Goal: Ask a question

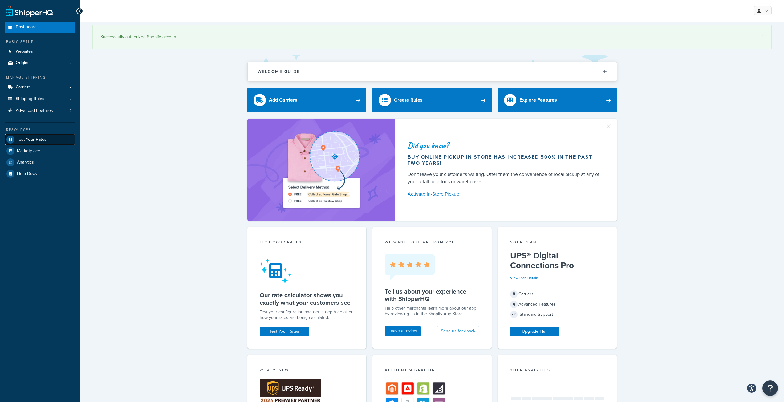
click at [37, 140] on span "Test Your Rates" at bounding box center [32, 139] width 30 height 5
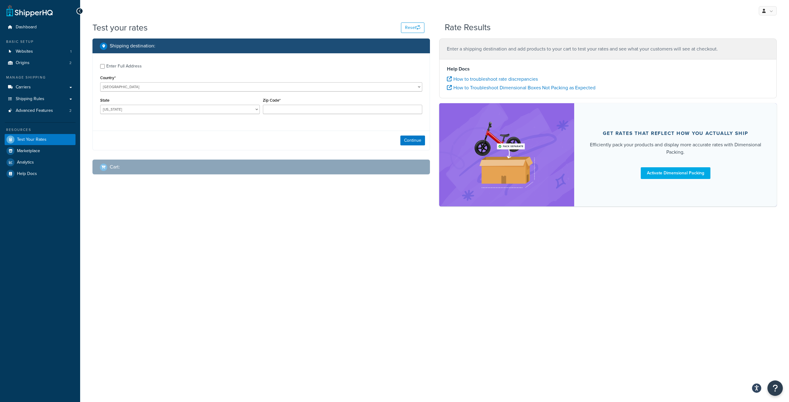
click at [124, 67] on div "Enter Full Address" at bounding box center [123, 66] width 35 height 9
click at [105, 67] on input "Enter Full Address" at bounding box center [102, 66] width 5 height 5
checkbox input "true"
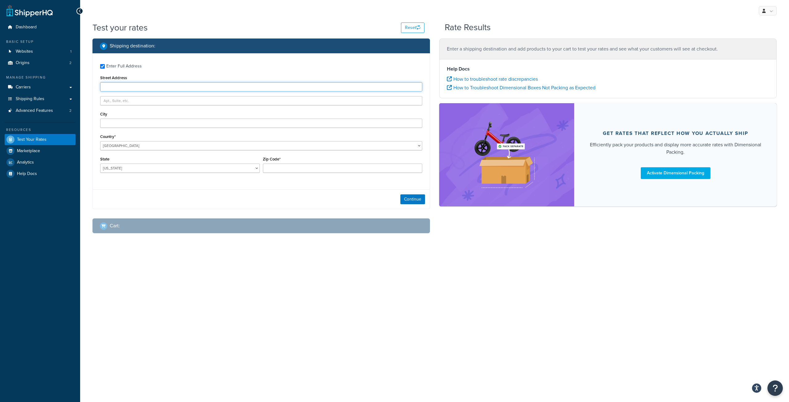
click at [123, 86] on input "Street Address" at bounding box center [261, 86] width 322 height 9
paste input "[STREET_ADDRESS]"
type input "[STREET_ADDRESS]"
click at [299, 168] on input "Zip Code*" at bounding box center [343, 168] width 160 height 9
paste input "59068"
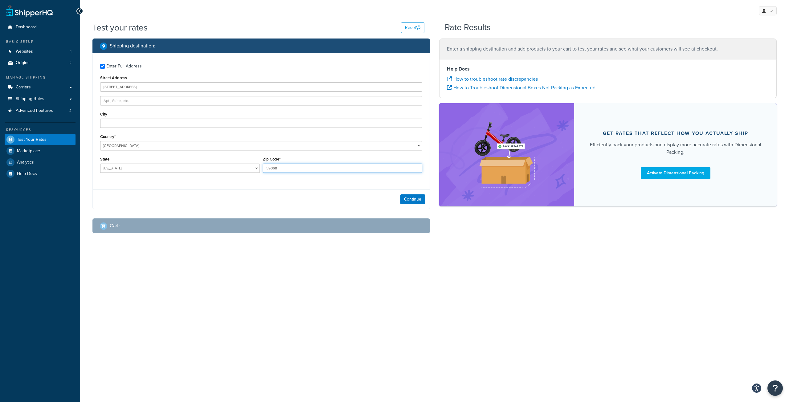
type input "59068"
drag, startPoint x: 187, startPoint y: 162, endPoint x: 182, endPoint y: 166, distance: 6.6
click at [186, 162] on div "State Alabama Alaska American Samoa Arizona Arkansas Armed Forces Americas Arme…" at bounding box center [180, 164] width 160 height 18
click at [181, 166] on select "Alabama Alaska American Samoa Arizona Arkansas Armed Forces Americas Armed Forc…" at bounding box center [180, 168] width 160 height 9
select select "MT"
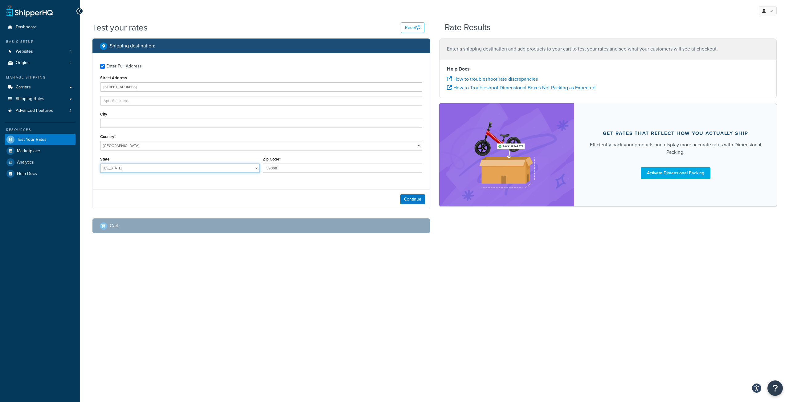
click at [181, 166] on select "Alabama Alaska American Samoa Arizona Arkansas Armed Forces Americas Armed Forc…" at bounding box center [180, 168] width 160 height 9
click at [137, 125] on input "City" at bounding box center [261, 123] width 322 height 9
click at [122, 122] on input "City" at bounding box center [261, 123] width 322 height 9
paste input "RED LODGE"
type input "RED LODGE"
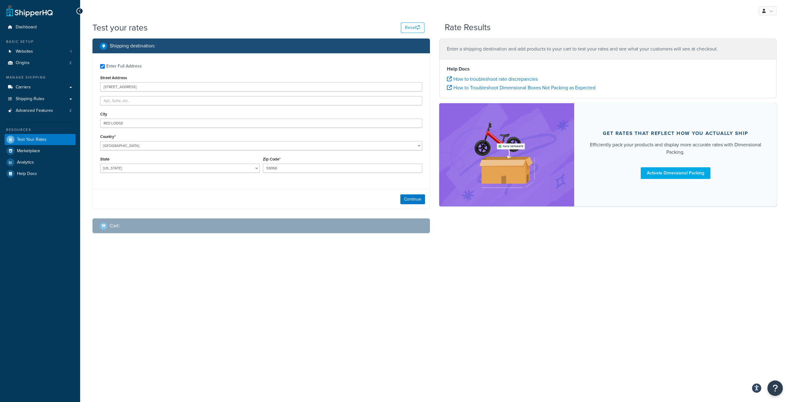
click at [183, 200] on div "Continue" at bounding box center [261, 199] width 337 height 19
click at [417, 198] on button "Continue" at bounding box center [412, 199] width 25 height 10
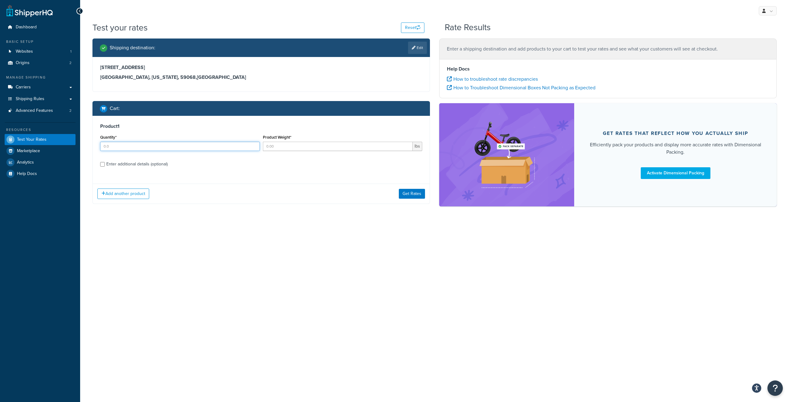
click at [177, 147] on input "Quantity*" at bounding box center [180, 146] width 160 height 9
type input "1"
click at [279, 146] on input "Product Weight*" at bounding box center [338, 146] width 150 height 9
type input ".5"
click at [342, 166] on label "Enter additional details (optional)" at bounding box center [264, 164] width 316 height 10
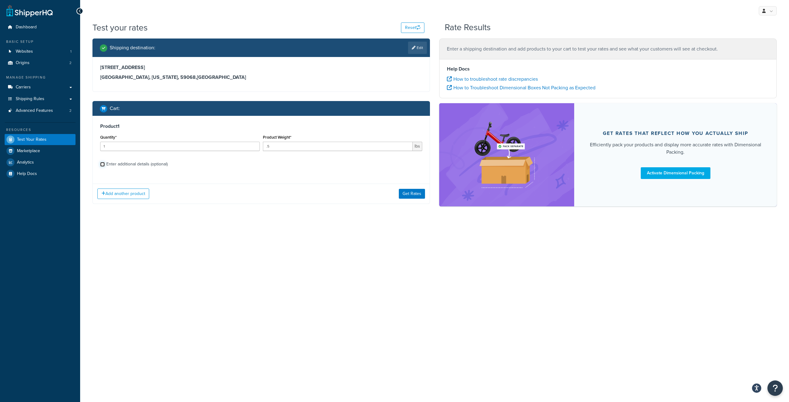
click at [105, 166] on input "Enter additional details (optional)" at bounding box center [102, 164] width 5 height 5
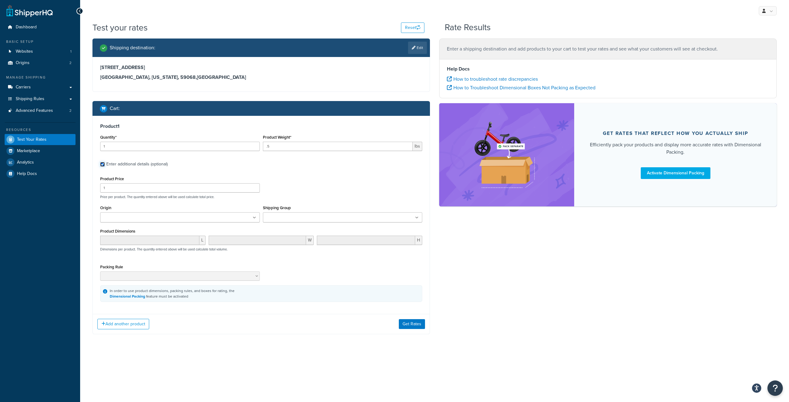
click at [101, 165] on input "Enter additional details (optional)" at bounding box center [102, 164] width 5 height 5
checkbox input "false"
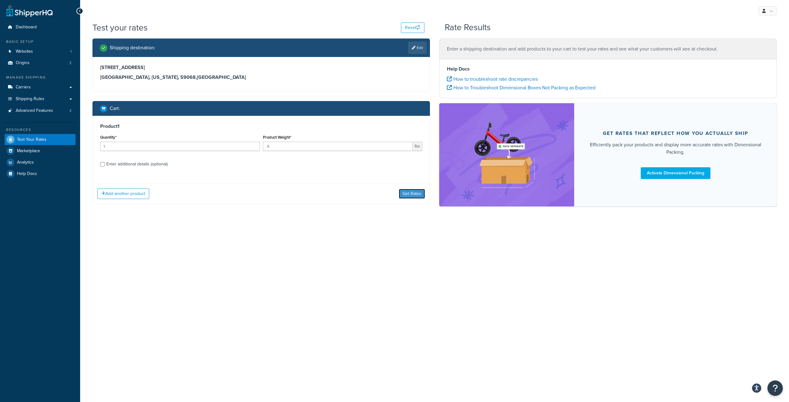
click at [408, 193] on button "Get Rates" at bounding box center [412, 194] width 26 height 10
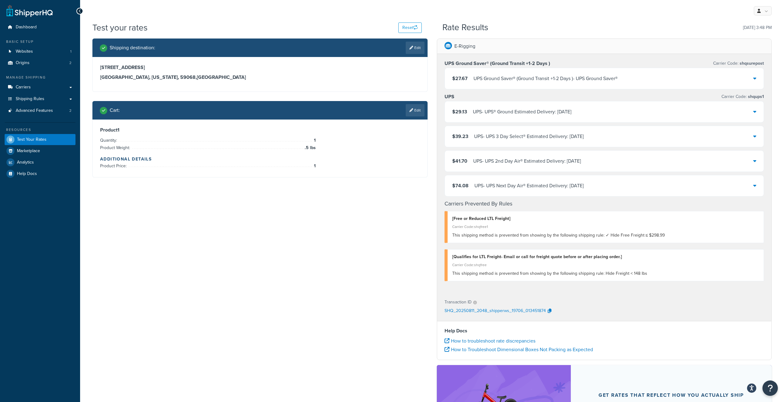
click at [754, 77] on icon at bounding box center [755, 78] width 3 height 5
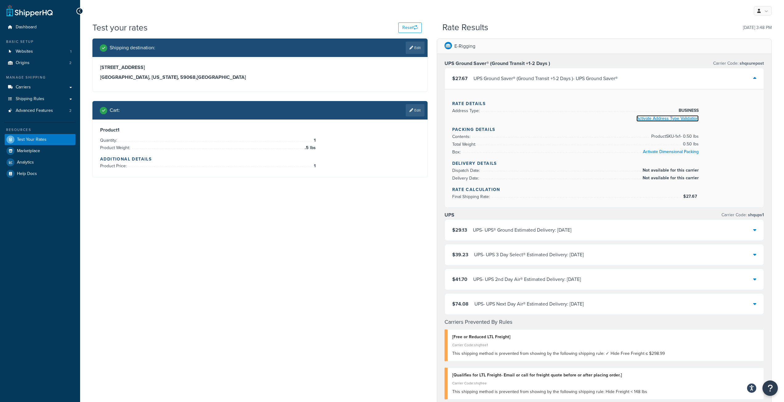
click at [667, 120] on link "Activate Address Type Validation" at bounding box center [668, 118] width 62 height 6
click at [68, 88] on link "Carriers" at bounding box center [40, 87] width 71 height 11
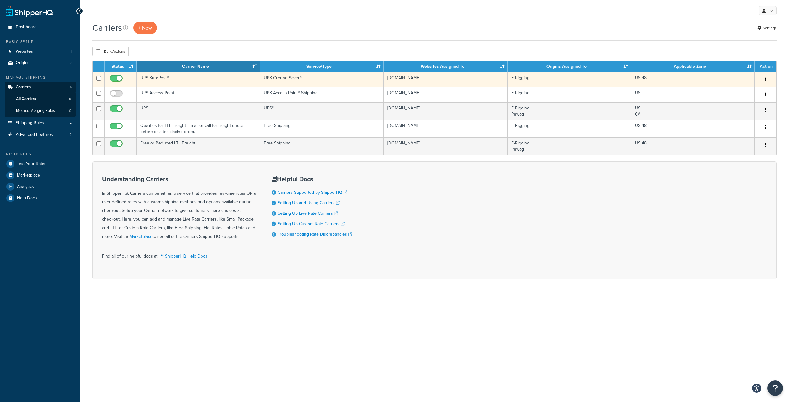
click at [158, 78] on td "UPS SurePost®" at bounding box center [199, 79] width 124 height 15
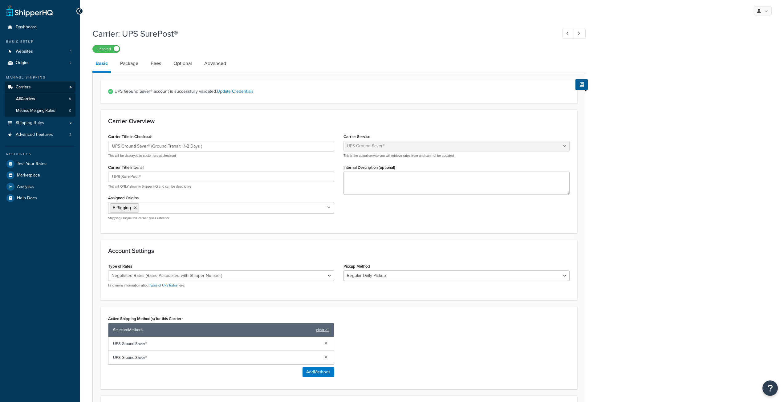
select select "surePost"
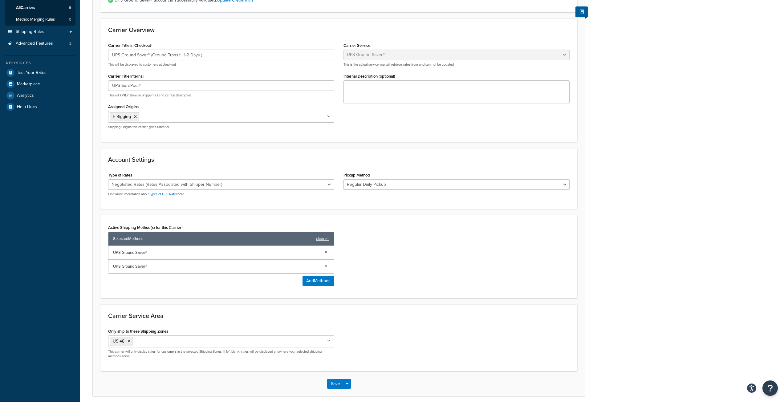
scroll to position [117, 0]
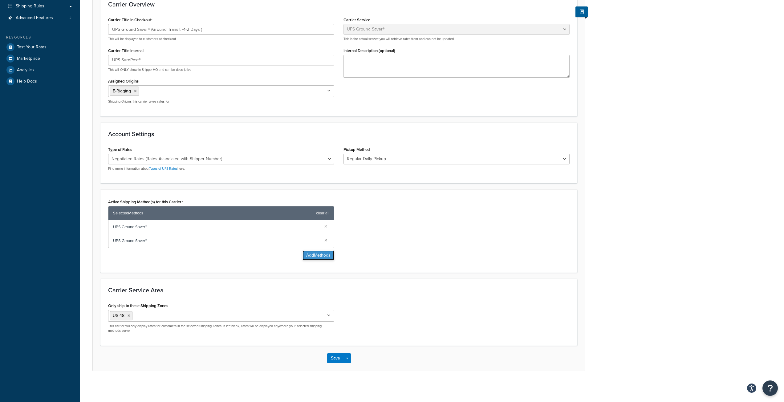
click at [321, 256] on button "Add Methods" at bounding box center [319, 256] width 32 height 10
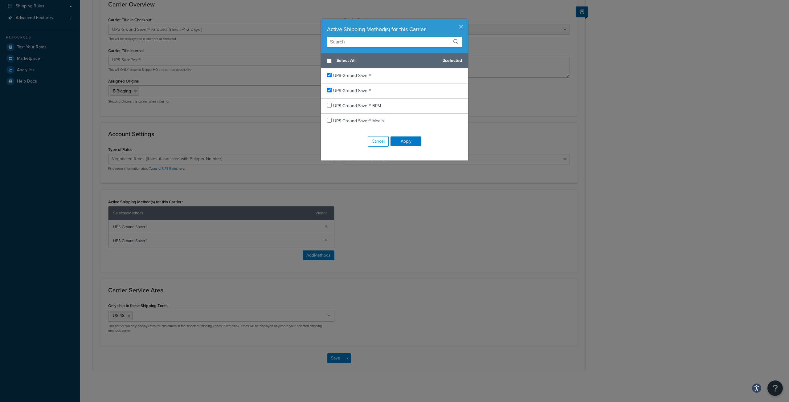
click at [467, 20] on button "button" at bounding box center [468, 20] width 2 height 2
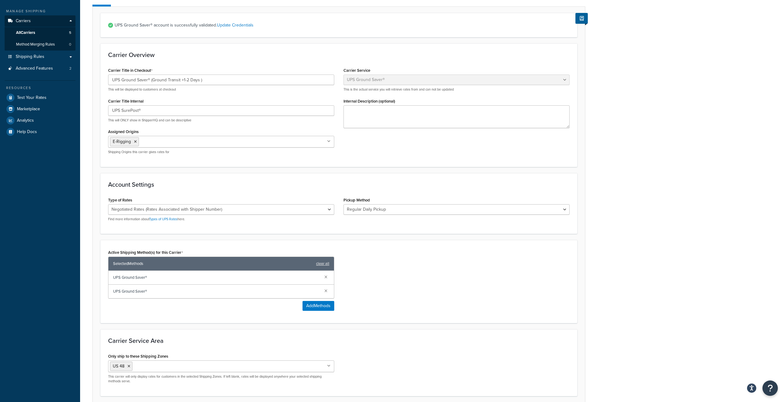
scroll to position [0, 0]
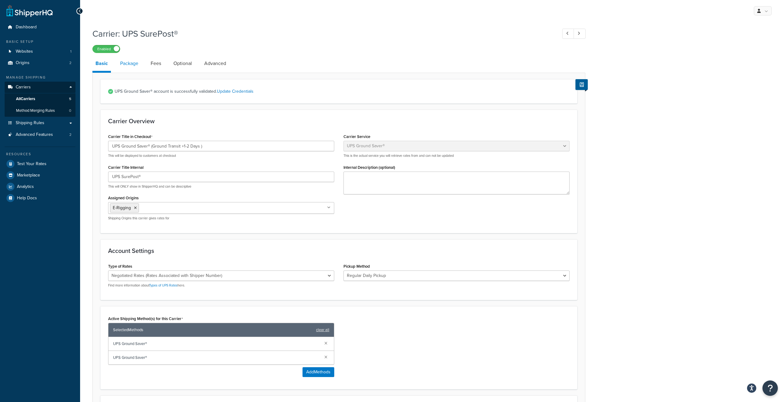
click at [131, 62] on link "Package" at bounding box center [129, 63] width 24 height 15
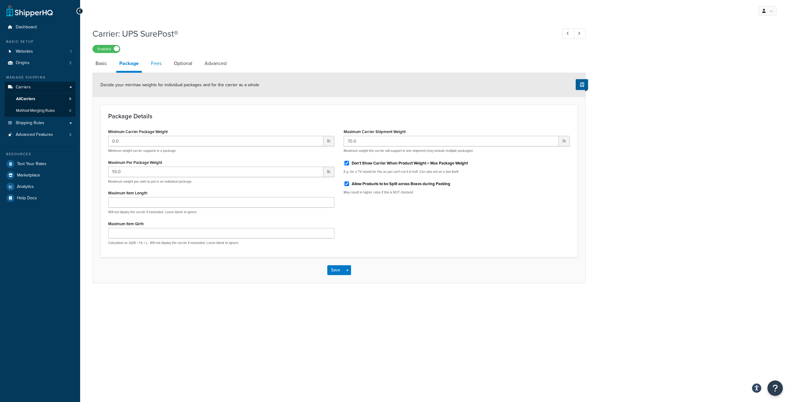
click at [158, 68] on link "Fees" at bounding box center [156, 63] width 17 height 15
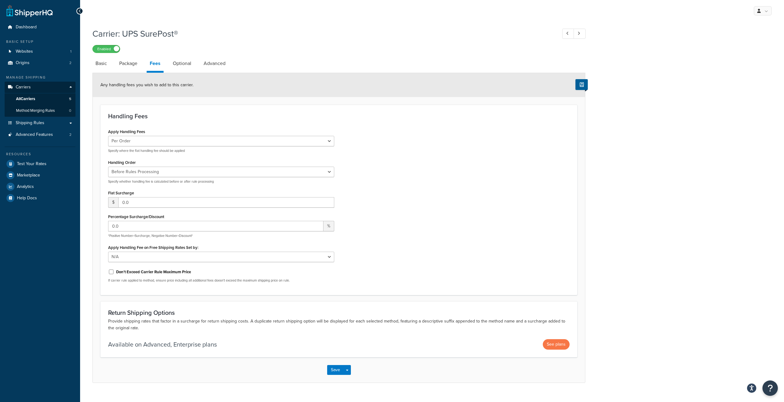
click at [170, 67] on li "Fees" at bounding box center [158, 64] width 23 height 17
click at [181, 64] on link "Optional" at bounding box center [182, 63] width 25 height 15
select select "business"
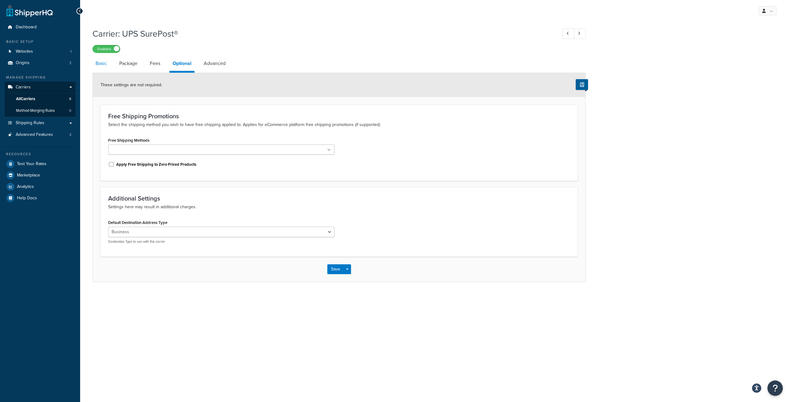
click at [101, 64] on link "Basic" at bounding box center [101, 63] width 18 height 15
select select "surePost"
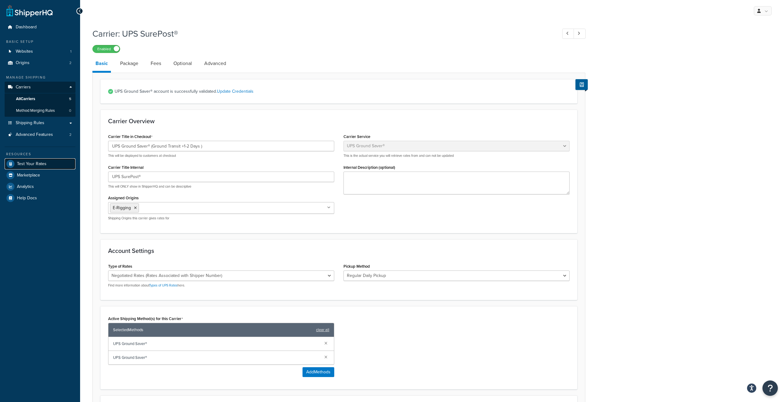
click at [39, 163] on span "Test Your Rates" at bounding box center [32, 164] width 30 height 5
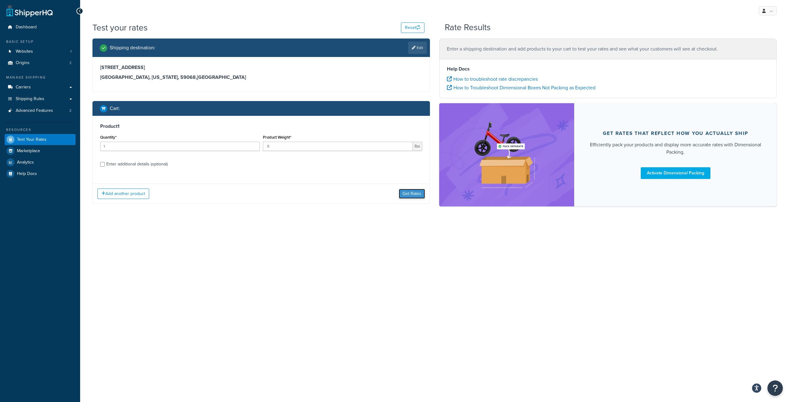
click at [412, 193] on button "Get Rates" at bounding box center [412, 194] width 26 height 10
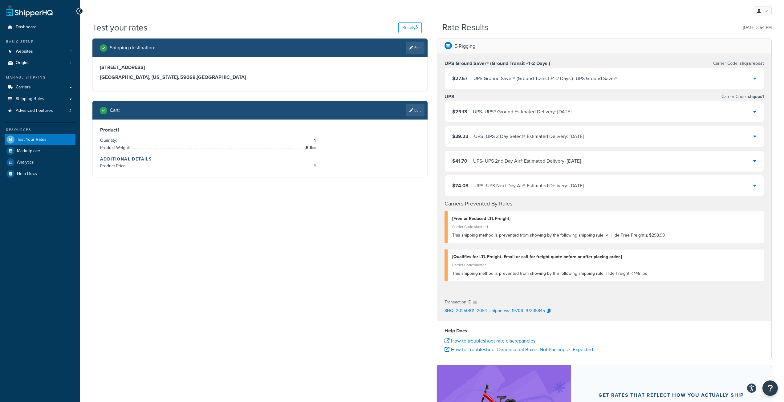
click at [756, 113] on icon at bounding box center [755, 111] width 3 height 5
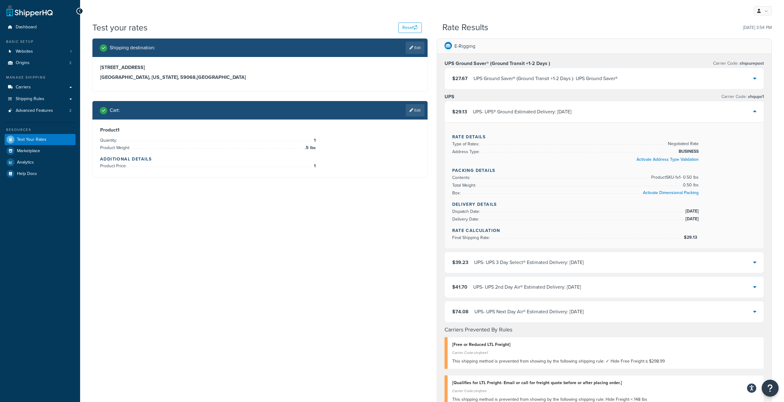
click at [774, 386] on button "Open Resource Center" at bounding box center [770, 388] width 17 height 17
click at [736, 335] on link "Get Help from Support" at bounding box center [740, 337] width 64 height 10
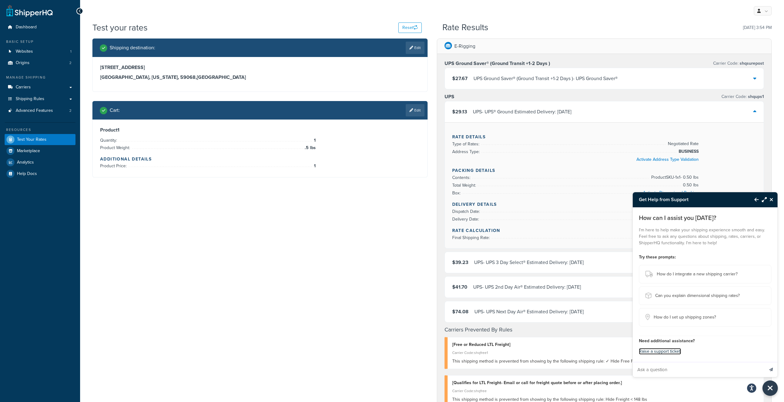
click at [649, 352] on link "Raise a support ticket." at bounding box center [660, 351] width 42 height 6
click at [654, 370] on input "Ask a question" at bounding box center [698, 369] width 131 height 15
click at [696, 369] on input "live rates aren't correct" at bounding box center [698, 369] width 131 height 15
type input "live rates aren't correct"
click at [765, 362] on button "Send message" at bounding box center [771, 369] width 13 height 15
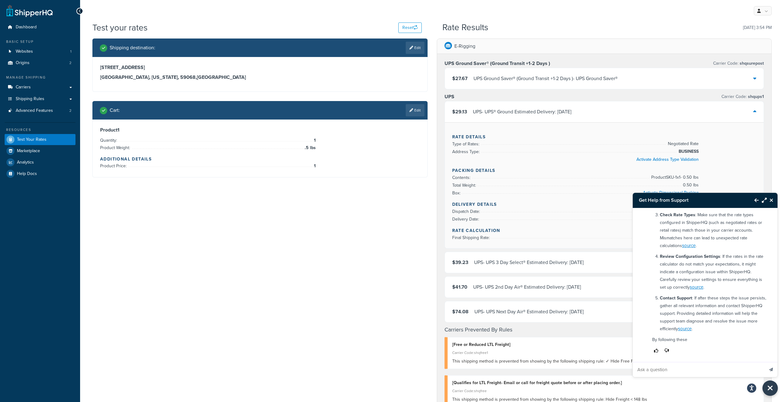
scroll to position [155, 0]
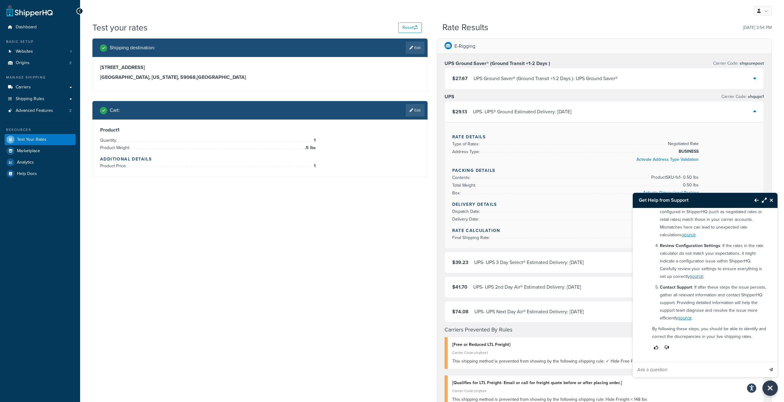
click at [668, 371] on input "Ask a question" at bounding box center [698, 369] width 131 height 15
click at [692, 317] on link "source" at bounding box center [685, 318] width 14 height 7
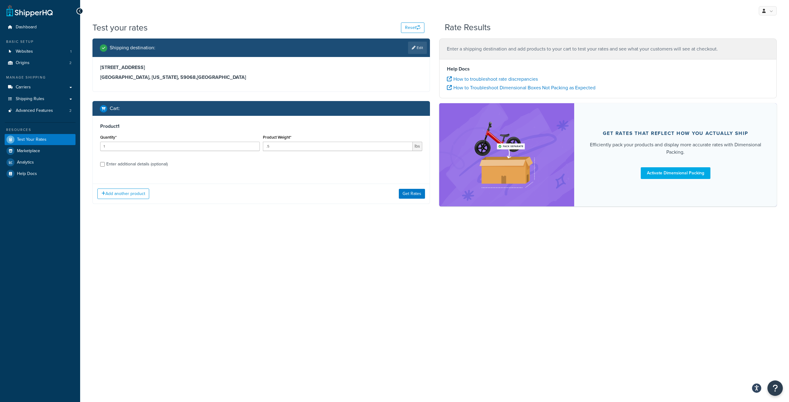
click at [105, 165] on div "Enter additional details (optional)" at bounding box center [261, 164] width 322 height 10
click at [103, 165] on input "Enter additional details (optional)" at bounding box center [102, 164] width 5 height 5
checkbox input "true"
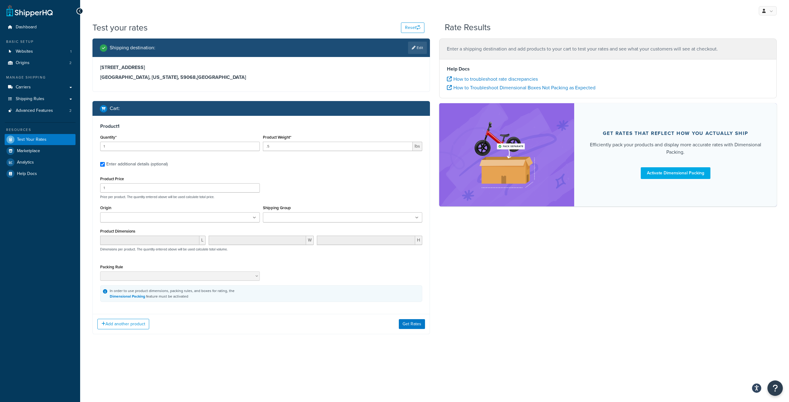
click at [128, 220] on input "Origin" at bounding box center [129, 218] width 55 height 7
click at [280, 218] on input "Shipping Group" at bounding box center [292, 218] width 55 height 7
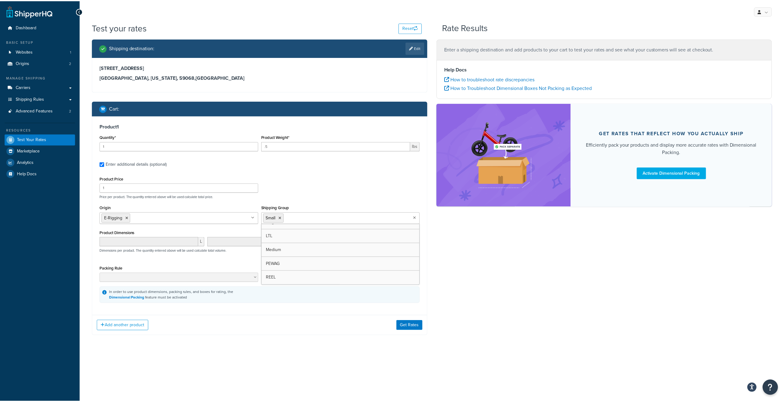
scroll to position [36, 0]
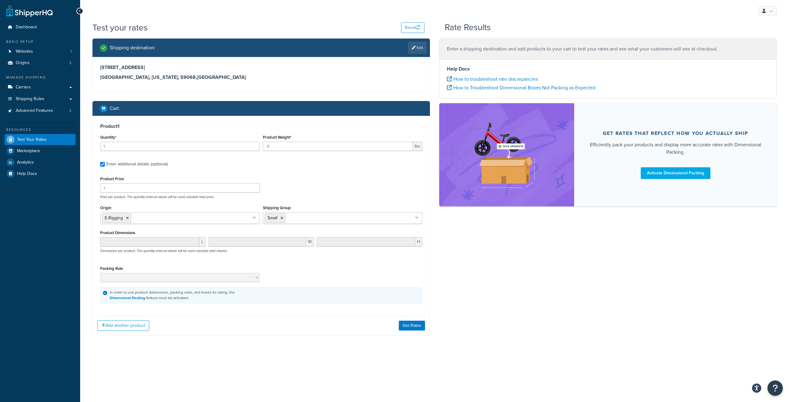
click at [306, 188] on div "Product Price 1 Price per product. The quantity entered above will be used calc…" at bounding box center [261, 187] width 325 height 24
click at [403, 324] on button "Get Rates" at bounding box center [412, 326] width 26 height 10
